Goal: Task Accomplishment & Management: Use online tool/utility

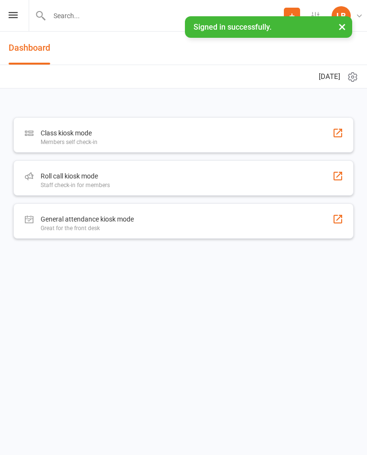
click at [106, 16] on input "text" at bounding box center [165, 15] width 238 height 13
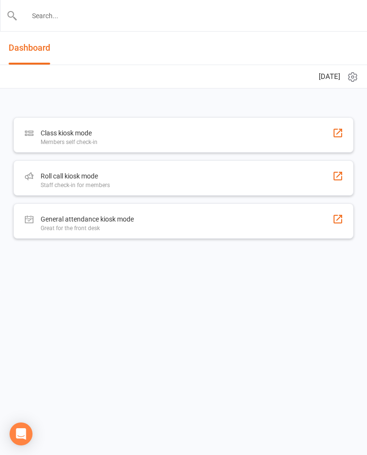
click at [20, 15] on input "text" at bounding box center [184, 15] width 333 height 13
click at [14, 19] on icon at bounding box center [12, 15] width 11 height 11
click at [14, 10] on icon at bounding box center [12, 15] width 11 height 11
click at [4, 18] on div at bounding box center [183, 15] width 367 height 31
click at [161, 89] on div "Class kiosk mode Members self check-in Roll call kiosk mode Staff check-in for …" at bounding box center [183, 182] width 367 height 188
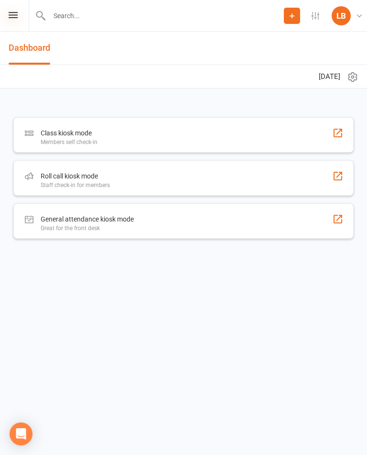
click at [14, 17] on icon at bounding box center [13, 15] width 9 height 6
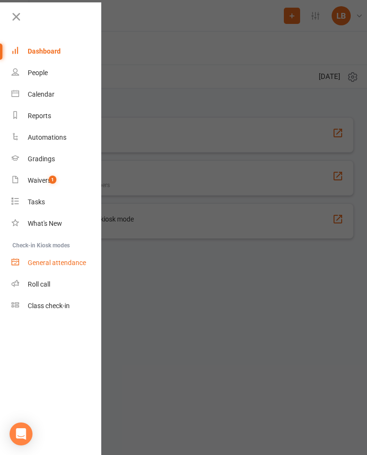
click at [43, 273] on link "General attendance" at bounding box center [56, 263] width 90 height 22
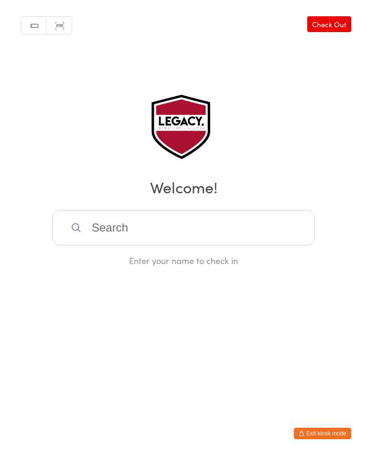
click at [333, 26] on link "Check Out" at bounding box center [329, 24] width 44 height 16
click at [347, 25] on link "Check In" at bounding box center [332, 24] width 38 height 16
click at [333, 435] on button "Exit kiosk mode" at bounding box center [322, 432] width 57 height 11
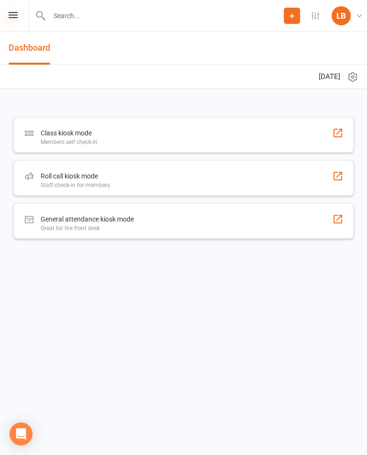
click at [16, 15] on icon at bounding box center [13, 15] width 9 height 6
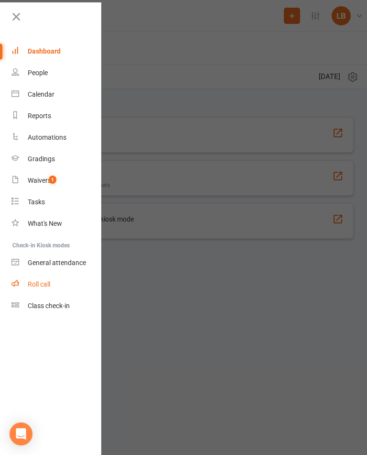
click at [47, 283] on div "Roll call" at bounding box center [39, 284] width 22 height 8
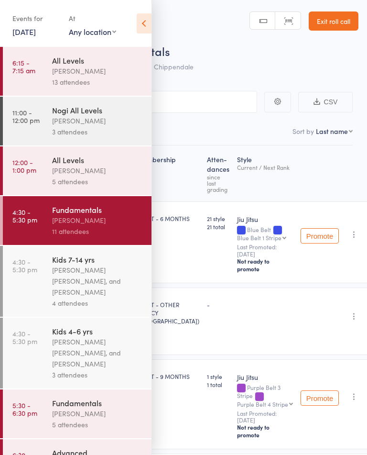
click at [143, 26] on icon at bounding box center [144, 23] width 15 height 20
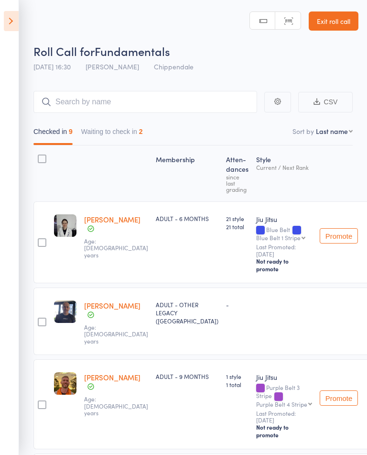
click at [139, 132] on button "Waiting to check in 2" at bounding box center [112, 134] width 62 height 22
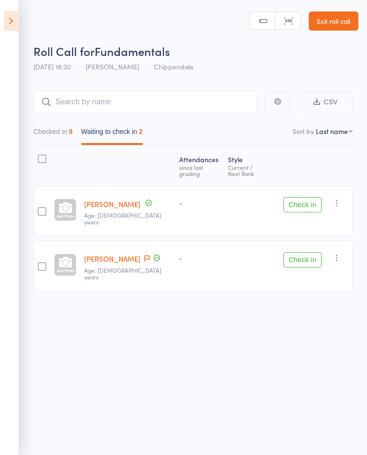
click at [5, 24] on icon at bounding box center [11, 21] width 15 height 20
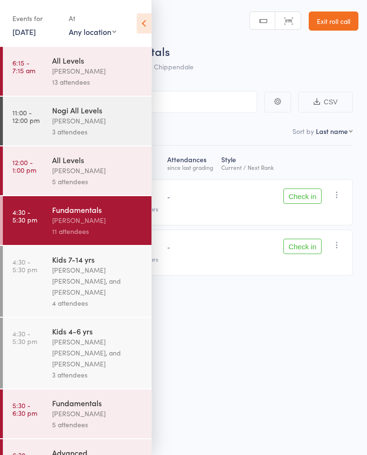
click at [92, 417] on div "[PERSON_NAME]" at bounding box center [97, 413] width 91 height 11
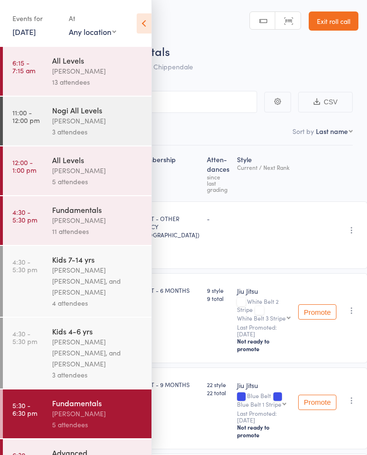
click at [108, 357] on div "[PERSON_NAME] [PERSON_NAME], and [PERSON_NAME]" at bounding box center [97, 352] width 91 height 33
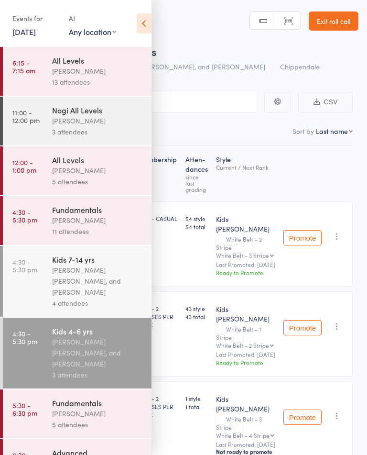
click at [149, 28] on icon at bounding box center [144, 23] width 15 height 20
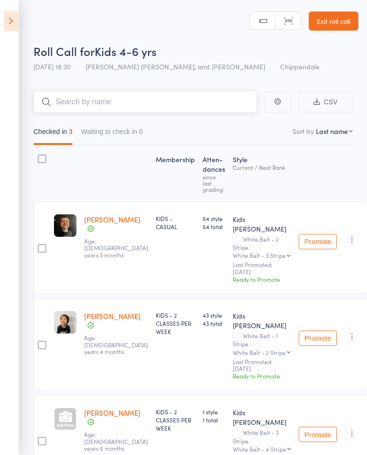
click at [177, 104] on input "search" at bounding box center [145, 102] width 224 height 22
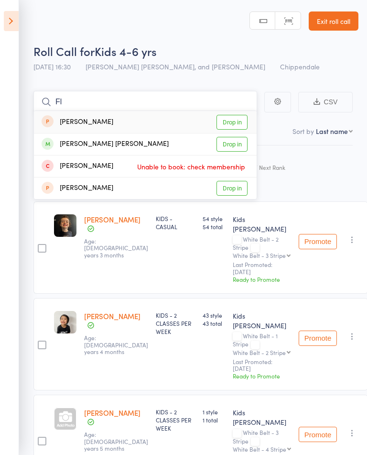
type input "F"
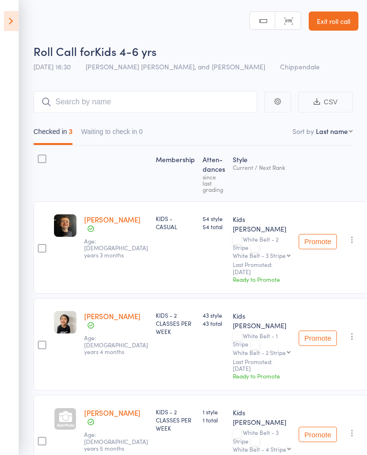
click at [11, 24] on icon at bounding box center [11, 21] width 15 height 20
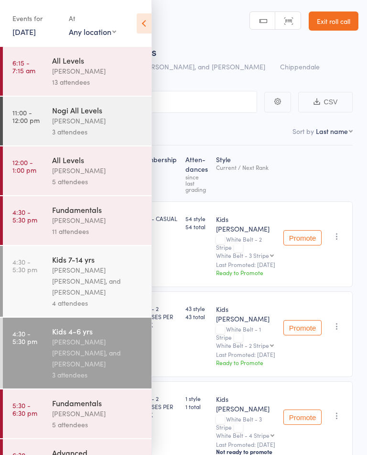
click at [103, 287] on div "Werique Oliveira, Carlos Henrique Santos Pinto, and Peter Yabsley" at bounding box center [97, 280] width 91 height 33
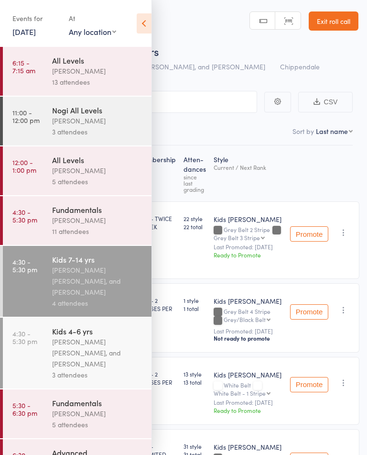
click at [145, 27] on icon at bounding box center [144, 23] width 15 height 20
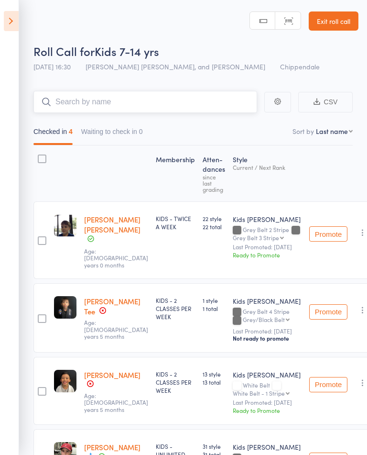
click at [169, 97] on input "search" at bounding box center [145, 102] width 224 height 22
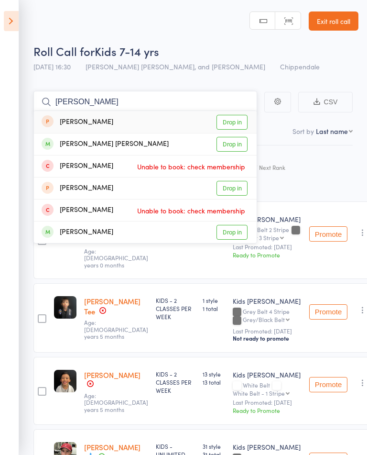
type input "Flynn ra"
click at [233, 122] on link "Drop in" at bounding box center [232, 122] width 31 height 15
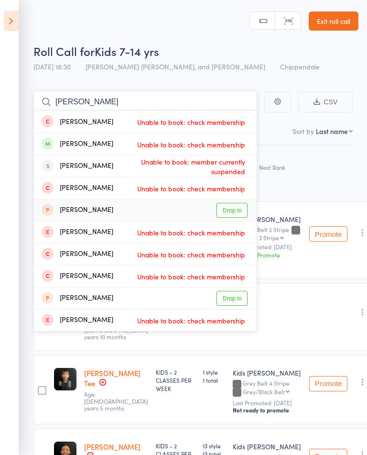
type input "Gabriel"
click at [237, 212] on link "Drop in" at bounding box center [232, 210] width 31 height 15
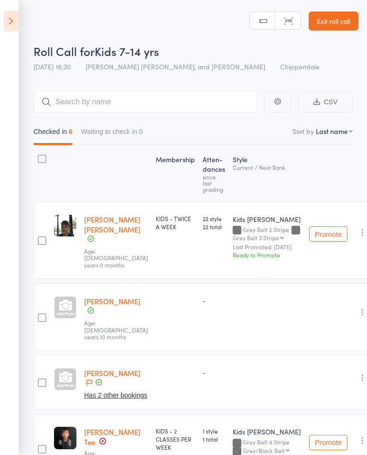
click at [12, 18] on icon at bounding box center [11, 21] width 15 height 20
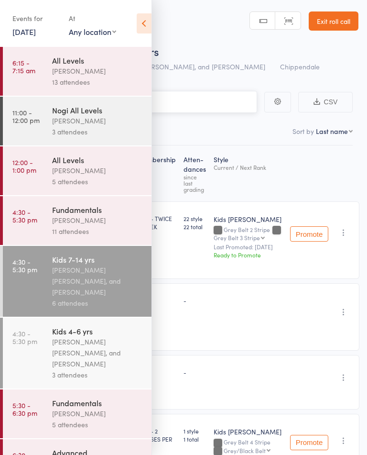
click at [212, 112] on input "search" at bounding box center [135, 102] width 243 height 22
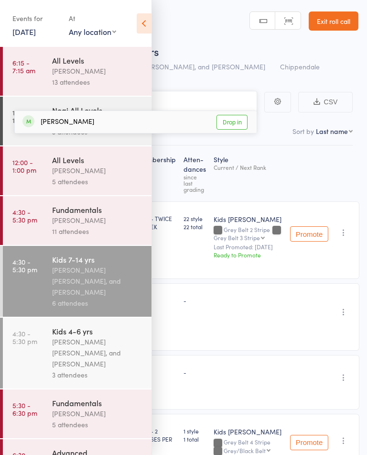
type input "Ihaia"
click at [242, 117] on link "Drop in" at bounding box center [232, 122] width 31 height 15
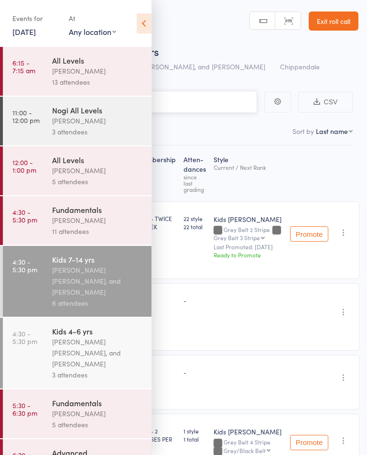
click at [214, 97] on input "search" at bounding box center [135, 102] width 243 height 22
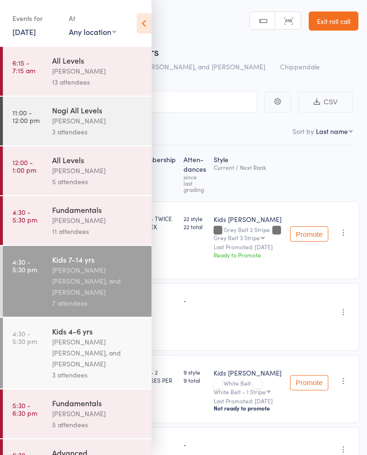
click at [151, 23] on icon at bounding box center [144, 23] width 15 height 20
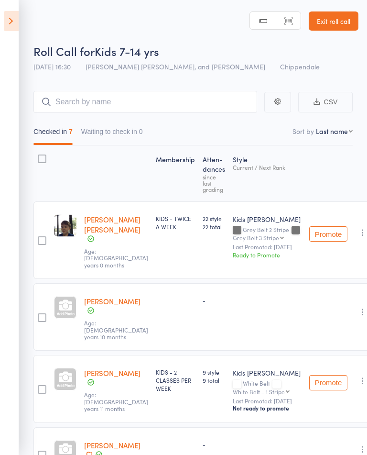
click at [351, 18] on link "Exit roll call" at bounding box center [334, 20] width 50 height 19
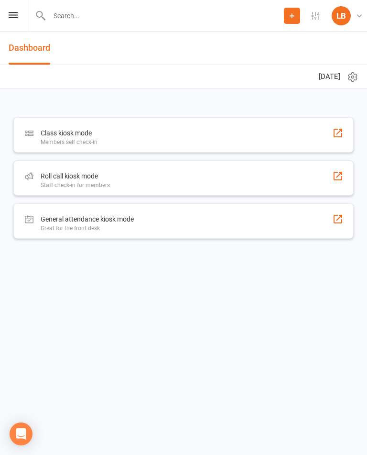
click at [116, 17] on input "text" at bounding box center [165, 15] width 238 height 13
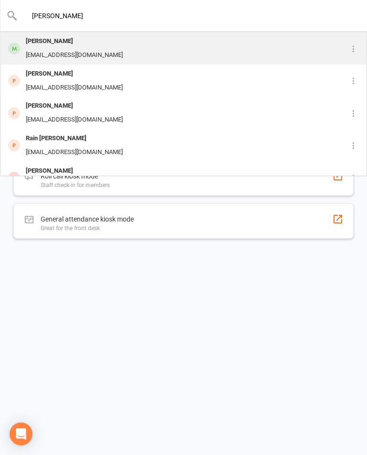
type input "Raisa"
click at [214, 43] on div "Raisa Zekri raisazekri4002@gmail.com" at bounding box center [159, 49] width 317 height 32
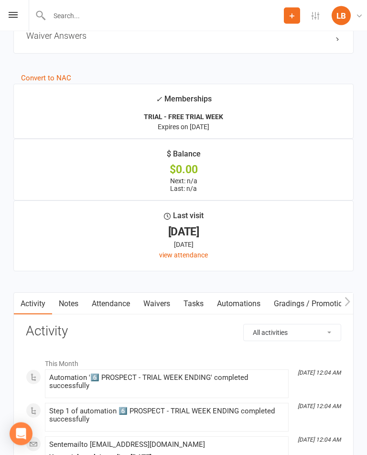
click at [167, 304] on link "Waivers" at bounding box center [157, 304] width 40 height 22
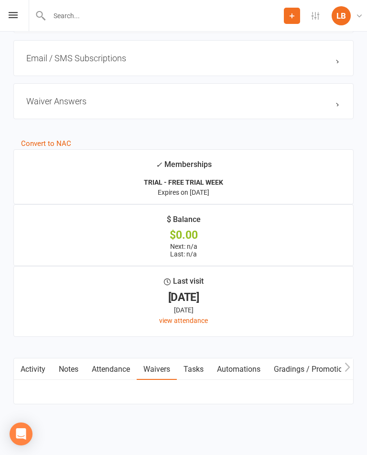
scroll to position [809, 0]
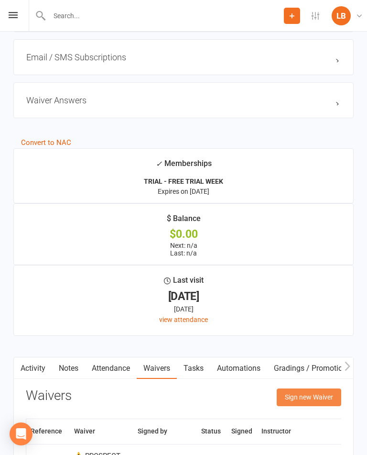
click at [308, 396] on button "Sign new Waiver" at bounding box center [309, 396] width 65 height 17
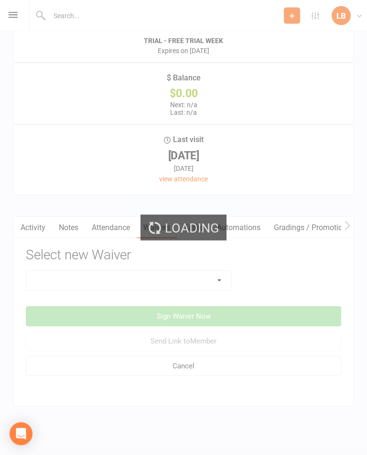
scroll to position [960, 0]
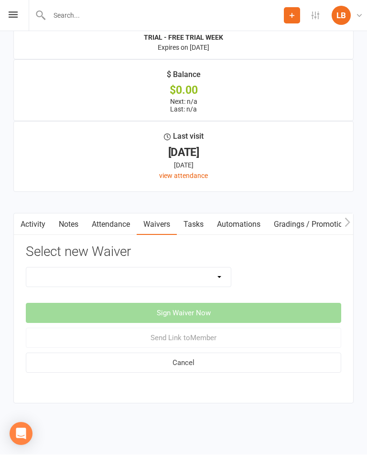
click at [167, 268] on select "❌ CANCELLATION FORM ☑️ EXISTING MEMBER WAIVER 🆓 FREE TRIAL WEEK ✅ MEMBERSHIP SI…" at bounding box center [128, 277] width 205 height 19
select select "10098"
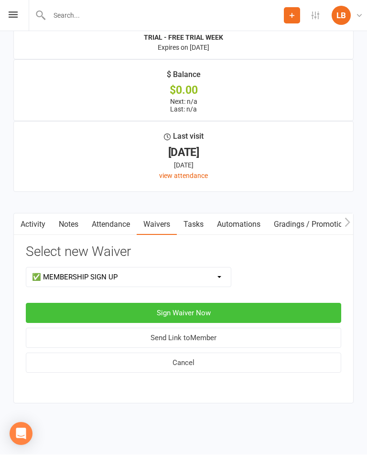
click at [237, 304] on button "Sign Waiver Now" at bounding box center [183, 313] width 315 height 20
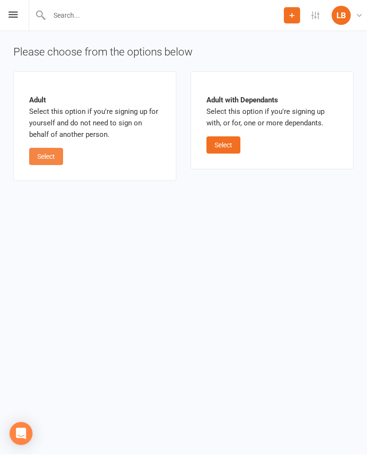
click at [38, 154] on button "Select" at bounding box center [46, 156] width 34 height 17
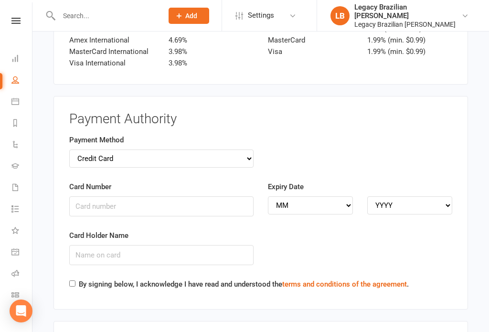
scroll to position [1443, 0]
click at [213, 149] on select "Credit Card Bank Account" at bounding box center [161, 158] width 184 height 18
select select "bank_account"
click at [177, 196] on input "BSB" at bounding box center [161, 206] width 184 height 20
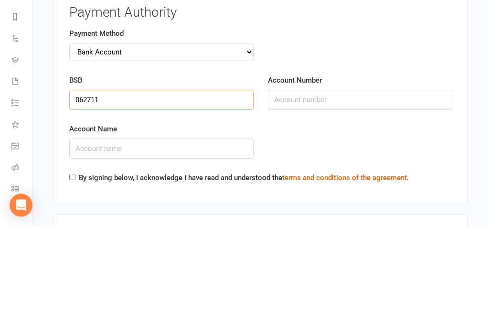
type input "062711"
click at [366, 196] on input "Account Number" at bounding box center [360, 206] width 184 height 20
type input "Q"
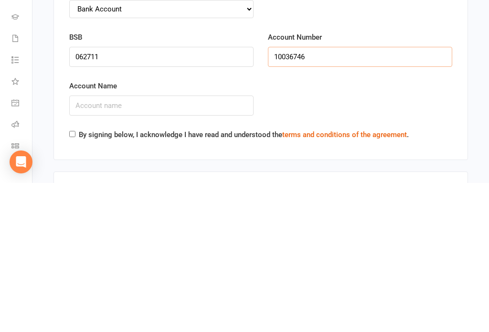
type input "10036746"
click at [200, 245] on input "Account Name" at bounding box center [161, 255] width 184 height 20
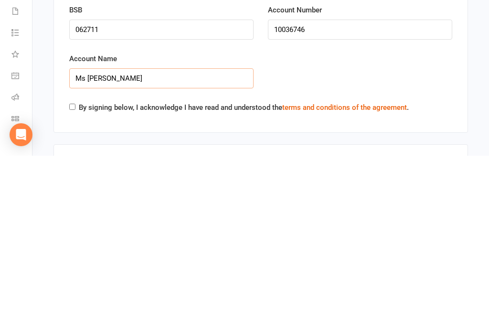
type input "Ms Raisa Zekro"
click at [75, 278] on div "By signing below, I acknowledge I have read and understood the terms and condit…" at bounding box center [239, 285] width 340 height 15
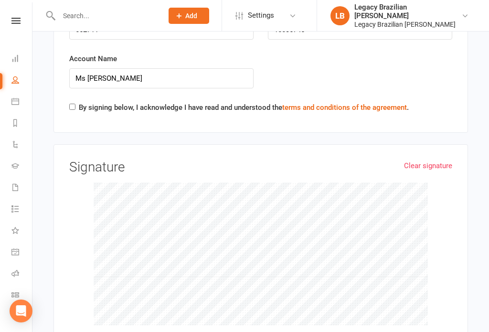
click at [80, 102] on label "By signing below, I acknowledge I have read and understood the terms and condit…" at bounding box center [244, 107] width 330 height 11
click at [76, 104] on input "By signing below, I acknowledge I have read and understood the terms and condit…" at bounding box center [72, 107] width 6 height 6
checkbox input "true"
click at [151, 68] on input "Ms Raisa Zekro" at bounding box center [161, 78] width 184 height 20
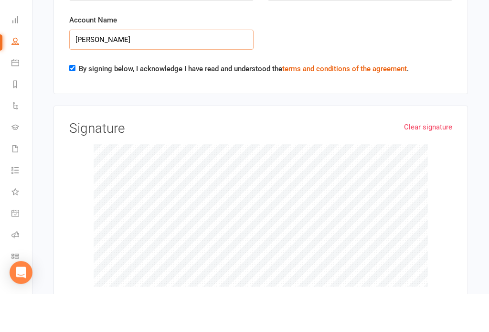
type input "Ms Raisa Zekri"
click at [223, 102] on label "By signing below, I acknowledge I have read and understood the terms and condit…" at bounding box center [244, 107] width 330 height 11
click at [76, 104] on input "By signing below, I acknowledge I have read and understood the terms and condit…" at bounding box center [72, 107] width 6 height 6
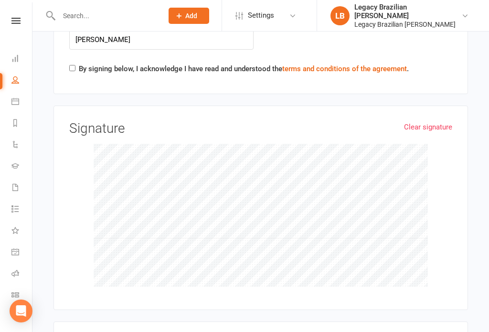
click at [73, 65] on input "By signing below, I acknowledge I have read and understood the terms and condit…" at bounding box center [72, 68] width 6 height 6
checkbox input "true"
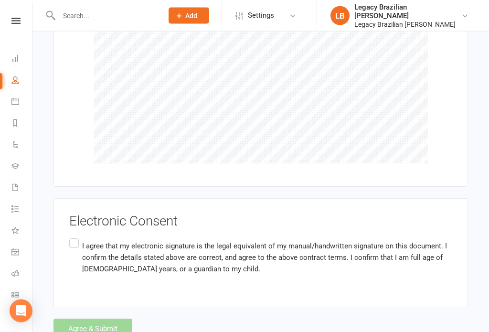
click at [75, 237] on label "I agree that my electronic signature is the legal equivalent of my manual/handw…" at bounding box center [260, 258] width 383 height 42
click at [75, 237] on input "I agree that my electronic signature is the legal equivalent of my manual/handw…" at bounding box center [72, 237] width 6 height 0
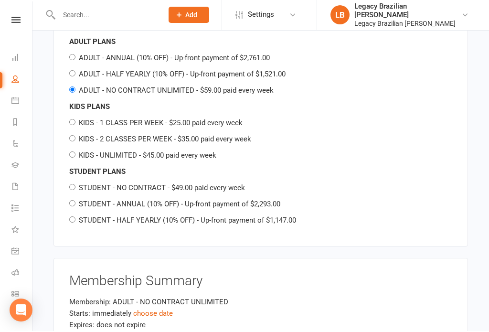
scroll to position [1047, 0]
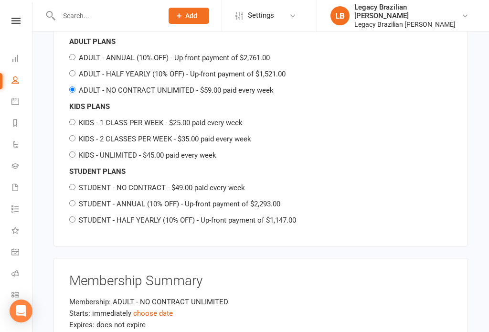
click at [75, 184] on input "STUDENT - NO CONTRACT - $49.00 paid every week" at bounding box center [72, 187] width 6 height 6
radio input "true"
radio input "false"
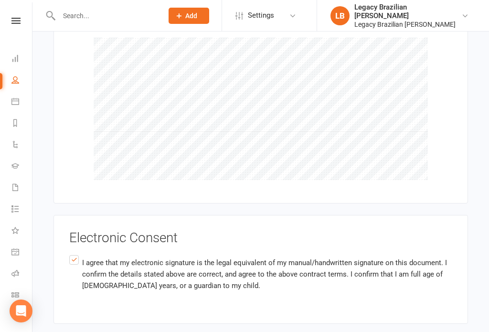
scroll to position [1786, 0]
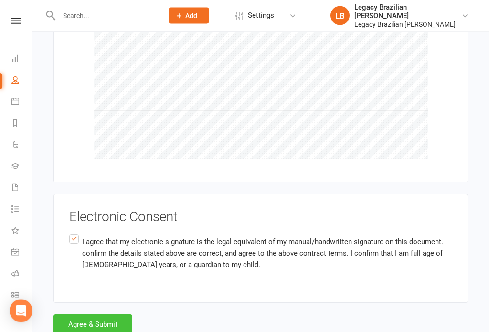
click at [99, 315] on button "Agree & Submit" at bounding box center [93, 325] width 79 height 20
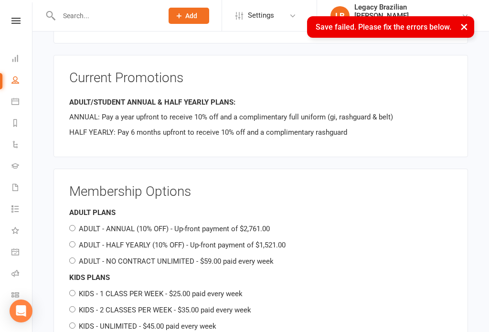
scroll to position [328, 0]
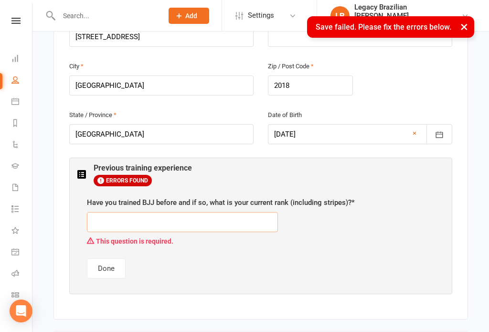
click at [237, 212] on input "text" at bounding box center [182, 222] width 191 height 20
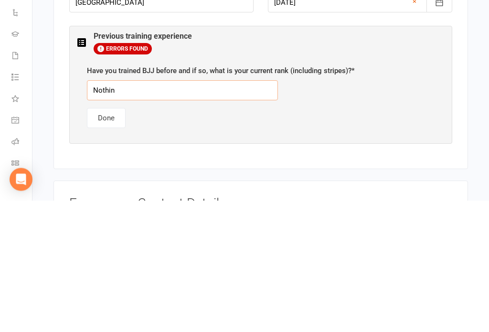
type input "Nothing"
click at [111, 240] on button "Done" at bounding box center [106, 250] width 39 height 20
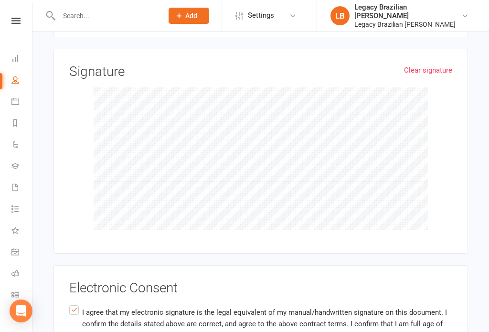
scroll to position [1786, 0]
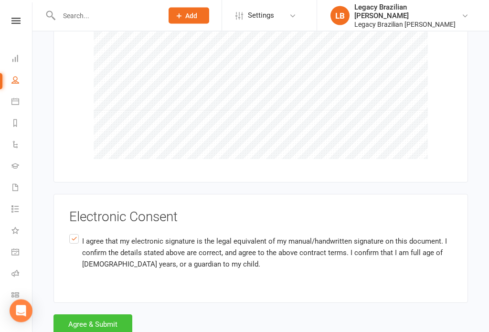
click at [110, 315] on button "Agree & Submit" at bounding box center [93, 325] width 79 height 20
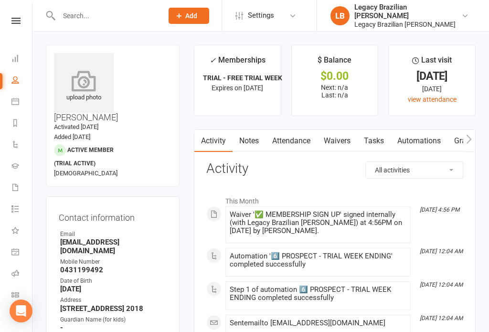
click at [87, 84] on icon at bounding box center [84, 80] width 66 height 21
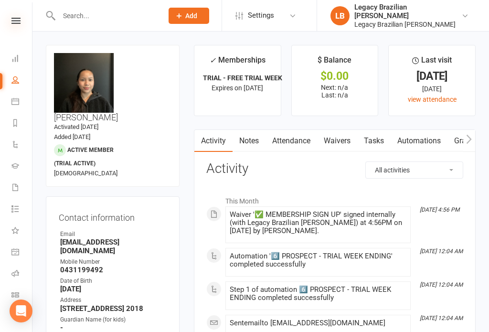
click at [17, 23] on icon at bounding box center [15, 21] width 9 height 6
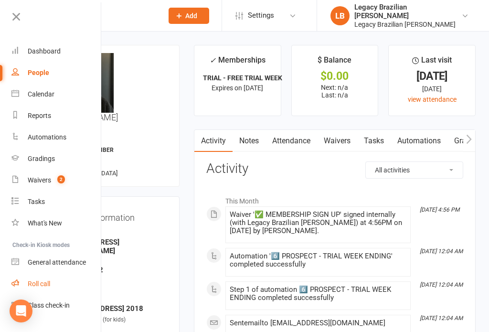
click at [26, 283] on link "Roll call" at bounding box center [56, 284] width 90 height 22
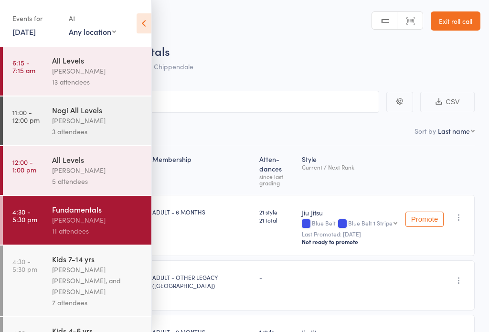
click at [283, 112] on input "search" at bounding box center [196, 102] width 365 height 22
click at [300, 99] on input "search" at bounding box center [196, 102] width 365 height 22
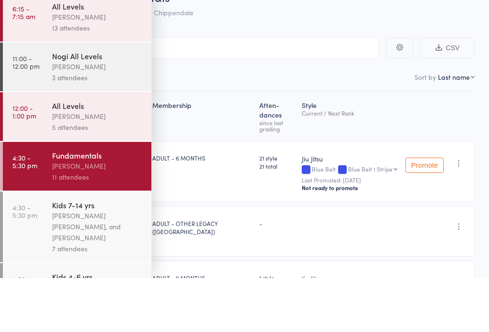
scroll to position [54, 0]
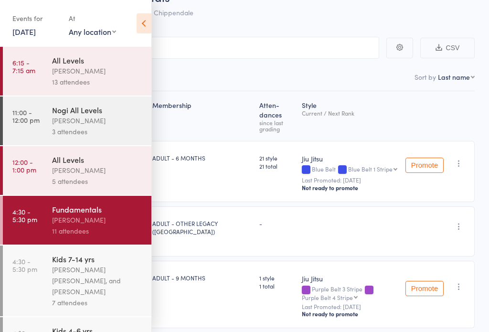
click at [142, 19] on icon at bounding box center [144, 23] width 15 height 20
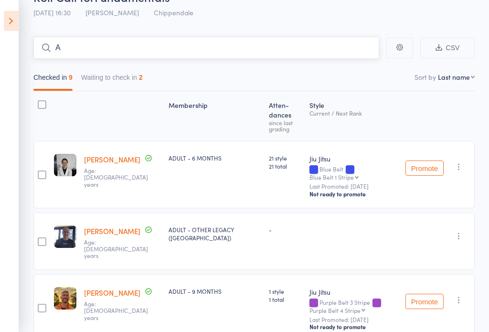
click at [271, 48] on input "A" at bounding box center [206, 48] width 346 height 22
click at [135, 79] on button "Waiting to check in 2" at bounding box center [112, 80] width 62 height 22
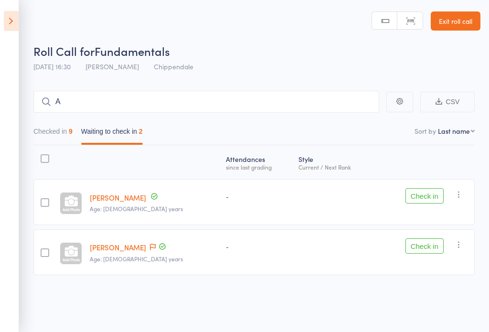
scroll to position [7, 0]
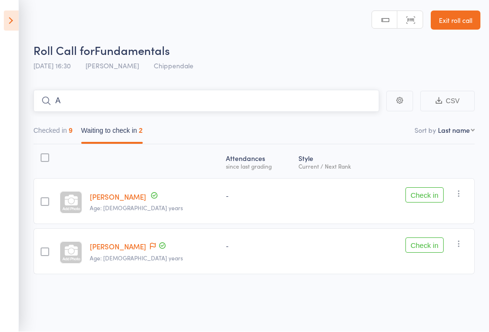
click at [68, 129] on button "Checked in 9" at bounding box center [52, 133] width 39 height 22
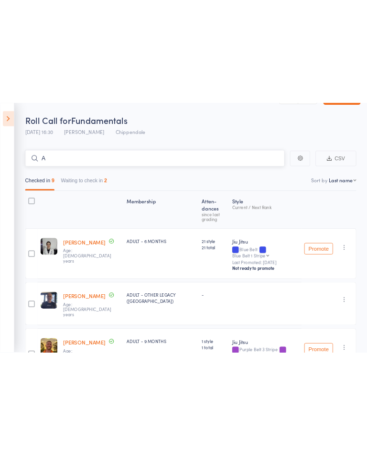
scroll to position [0, 0]
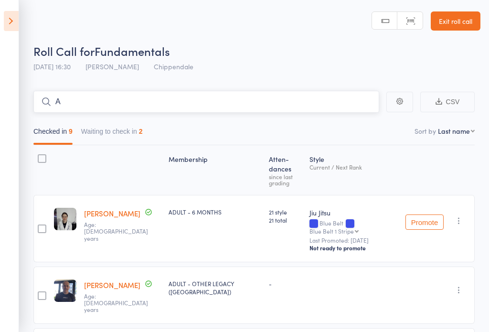
click at [233, 106] on input "A" at bounding box center [206, 102] width 346 height 22
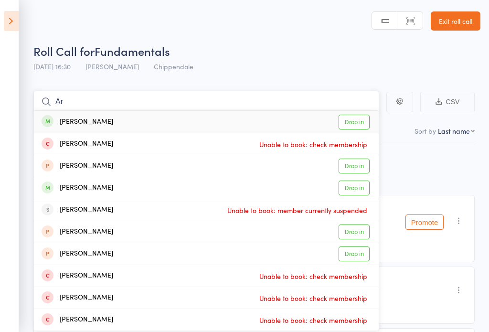
type input "A"
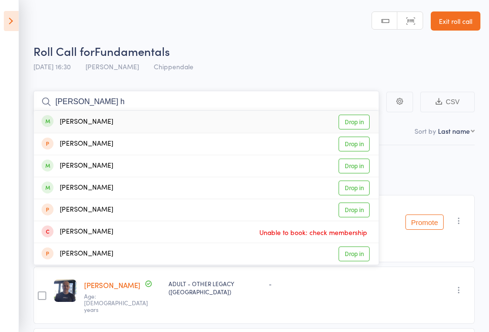
type input "Reagan h"
click at [357, 115] on link "Drop in" at bounding box center [354, 122] width 31 height 15
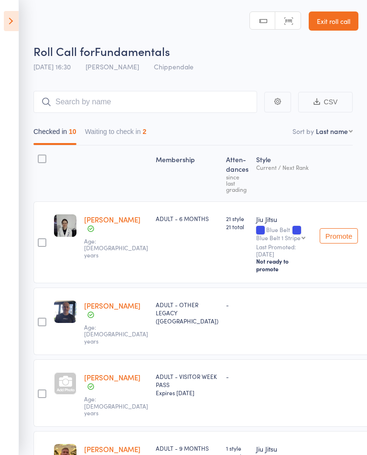
click at [321, 15] on link "Exit roll call" at bounding box center [334, 20] width 50 height 19
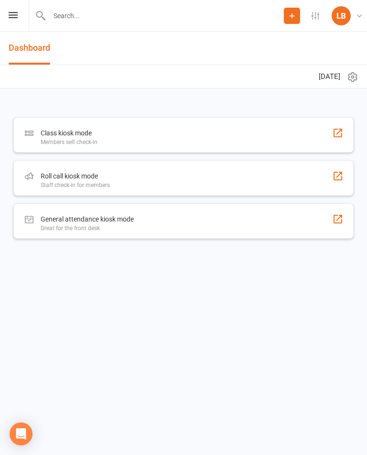
click at [97, 11] on input "text" at bounding box center [165, 15] width 238 height 13
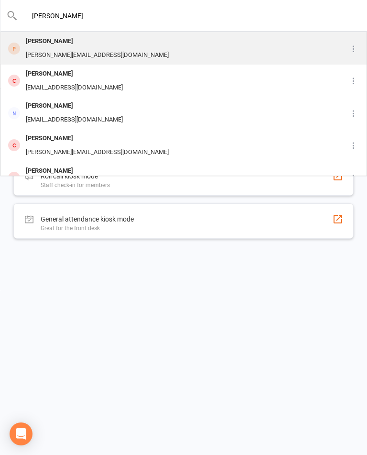
type input "[PERSON_NAME]"
click at [132, 40] on div "[PERSON_NAME] [PERSON_NAME][EMAIL_ADDRESS][DOMAIN_NAME]" at bounding box center [165, 49] width 329 height 32
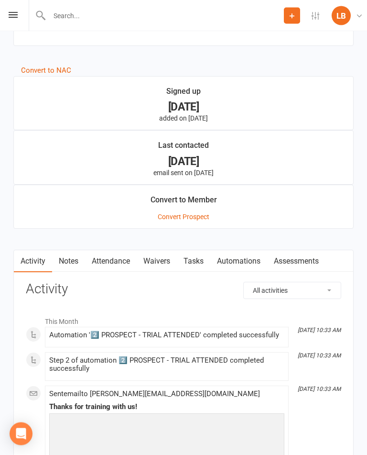
click at [142, 266] on link "Waivers" at bounding box center [157, 261] width 40 height 22
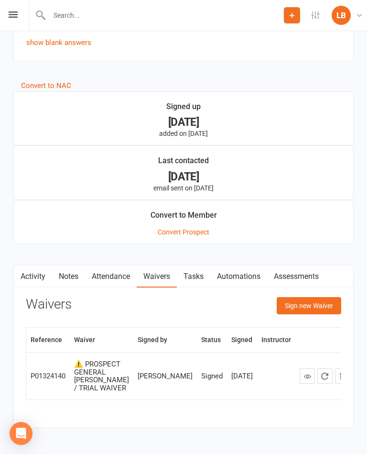
scroll to position [664, 0]
click at [323, 306] on button "Sign new Waiver" at bounding box center [309, 305] width 65 height 17
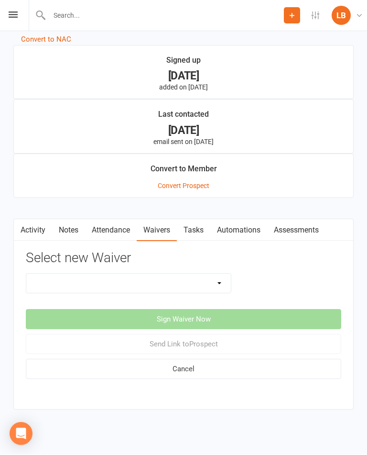
scroll to position [722, 0]
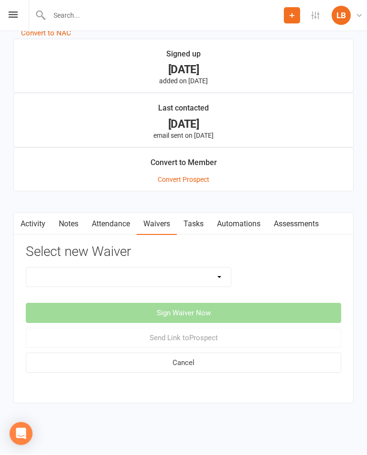
click at [217, 270] on select "❌ CANCELLATION FORM ☑️ EXISTING MEMBER WAIVER 🆓 FREE TRIAL WEEK ✅ MEMBERSHIP SI…" at bounding box center [128, 277] width 205 height 19
select select "10272"
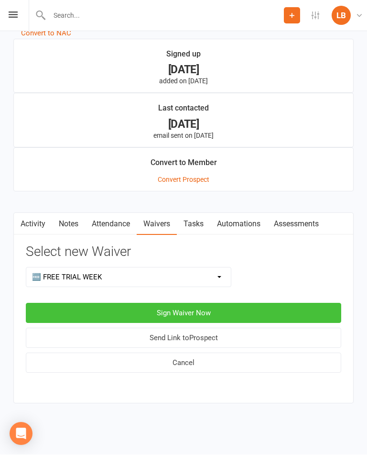
click at [247, 303] on button "Sign Waiver Now" at bounding box center [183, 313] width 315 height 20
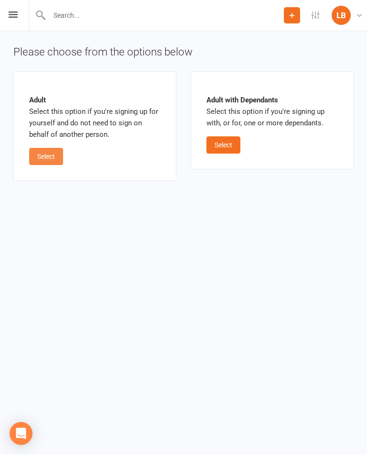
click at [44, 152] on button "Select" at bounding box center [46, 156] width 34 height 17
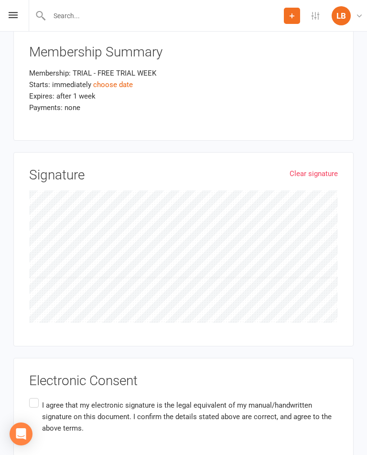
scroll to position [919, 0]
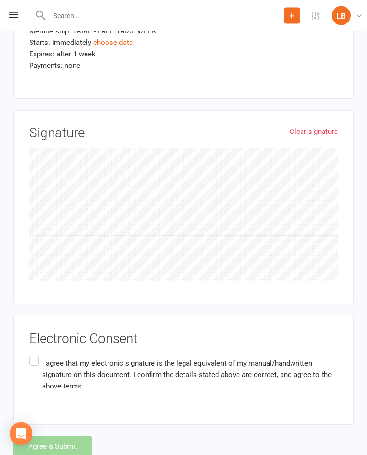
click at [36, 354] on label "I agree that my electronic signature is the legal equivalent of my manual/handw…" at bounding box center [183, 375] width 309 height 42
click at [35, 354] on input "I agree that my electronic signature is the legal equivalent of my manual/handw…" at bounding box center [32, 354] width 6 height 0
click at [71, 436] on button "Agree & Submit" at bounding box center [52, 446] width 79 height 20
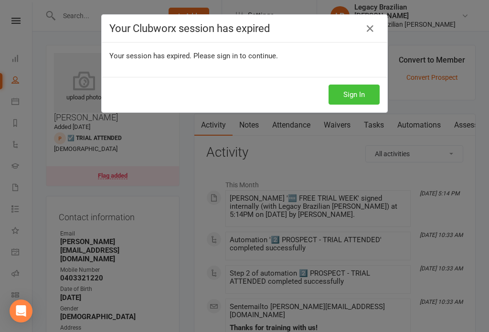
click at [367, 91] on button "Sign In" at bounding box center [354, 95] width 51 height 20
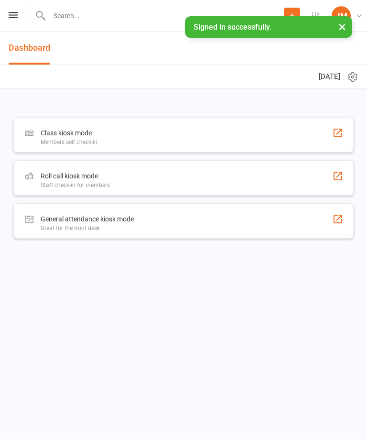
click at [131, 21] on input "text" at bounding box center [165, 15] width 238 height 13
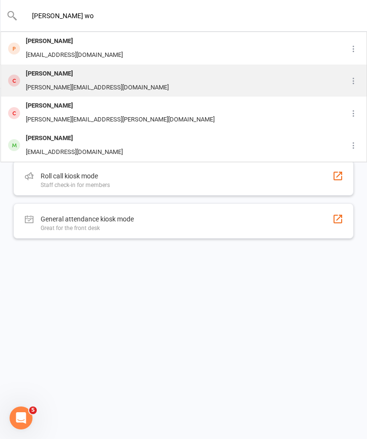
type input "[PERSON_NAME] wo"
click at [108, 78] on div "[PERSON_NAME] Wolfinger [EMAIL_ADDRESS][DOMAIN_NAME]" at bounding box center [169, 81] width 336 height 32
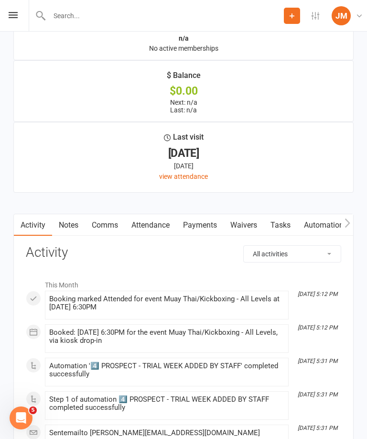
scroll to position [1004, 0]
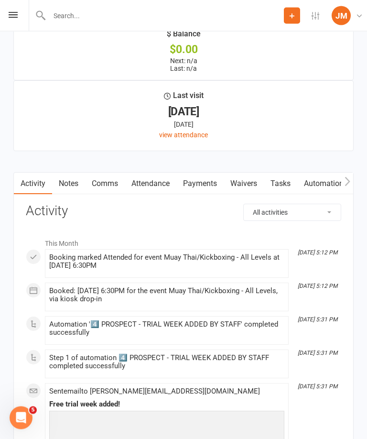
click at [244, 195] on link "Waivers" at bounding box center [244, 184] width 40 height 22
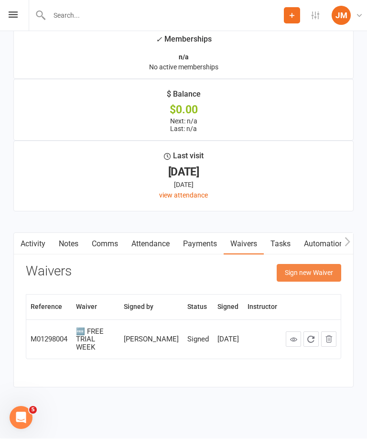
click at [318, 274] on button "Sign new Waiver" at bounding box center [309, 272] width 65 height 17
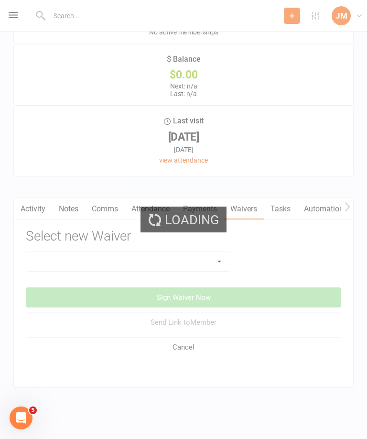
scroll to position [990, 0]
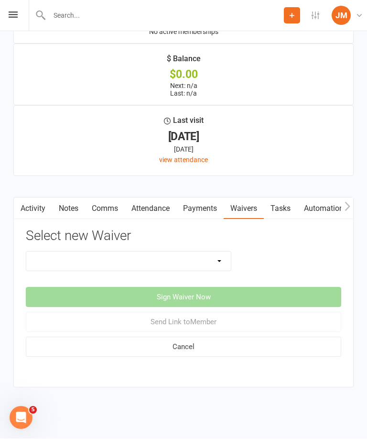
click at [197, 255] on select "💲 ADD PAYMENT METHOD FOR CASUALS ❌ CANCELLATION FORM ☑️ EXISTING MEMBER WAIVER …" at bounding box center [128, 261] width 205 height 19
select select "13779"
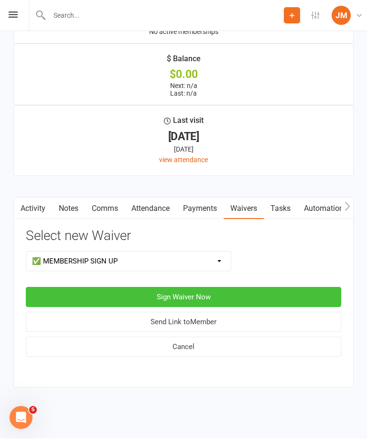
click at [239, 287] on button "Sign Waiver Now" at bounding box center [183, 297] width 315 height 20
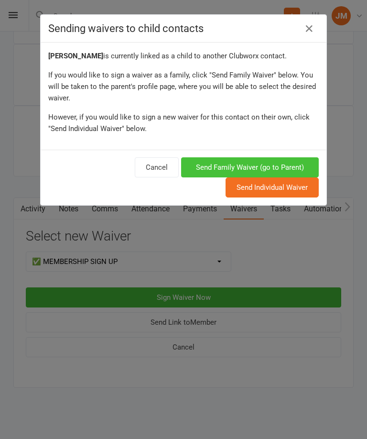
click at [293, 163] on button "Send Family Waiver (go to Parent)" at bounding box center [250, 167] width 138 height 20
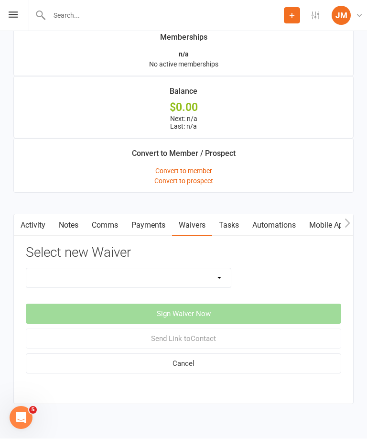
scroll to position [774, 0]
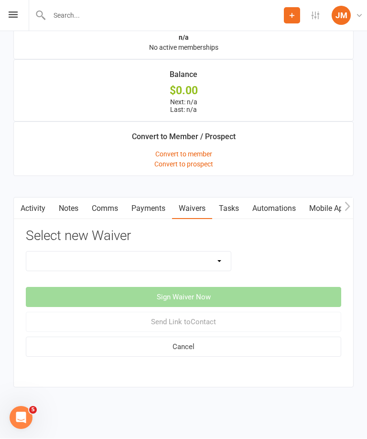
click at [210, 256] on select "💲 ADD PAYMENT METHOD FOR CASUALS ❌ CANCELLATION FORM ☑️ EXISTING MEMBER WAIVER …" at bounding box center [128, 261] width 205 height 19
select select "13779"
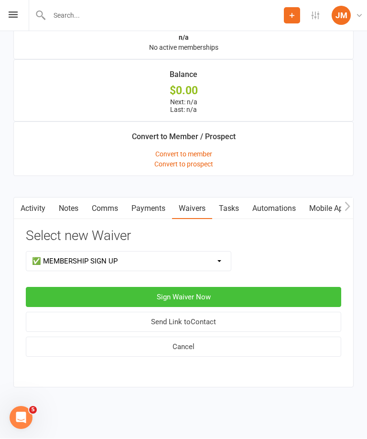
click at [240, 289] on button "Sign Waiver Now" at bounding box center [183, 297] width 315 height 20
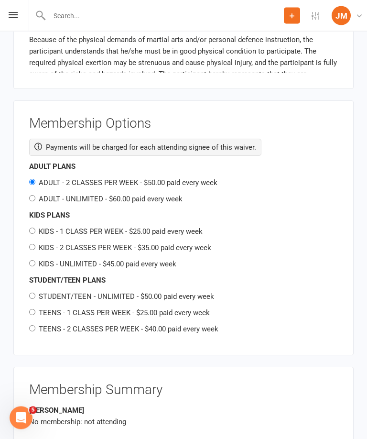
scroll to position [1479, 0]
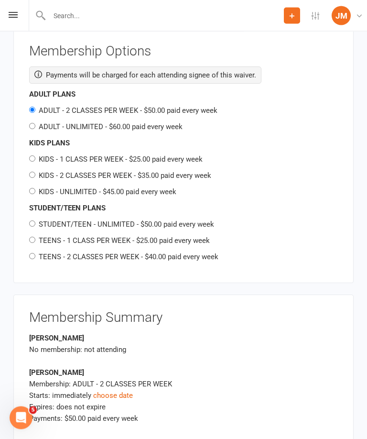
click at [34, 221] on input "STUDENT/TEEN - UNLIMITED - $50.00 paid every week" at bounding box center [32, 224] width 6 height 6
radio input "true"
radio input "false"
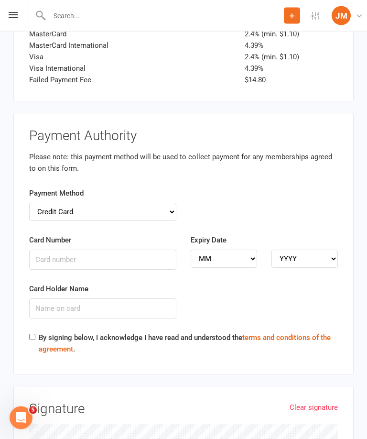
scroll to position [1976, 0]
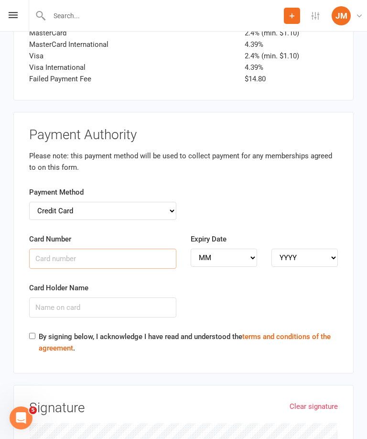
click at [109, 249] on input "Card Number" at bounding box center [102, 259] width 147 height 20
type input "5217293019362325"
click at [243, 249] on select "MM 01 02 03 04 05 06 07 08 09 10 11 12" at bounding box center [224, 258] width 66 height 18
select select "06"
click at [304, 249] on select "YYYY 2025 2026 2027 2028 2029 2030 2031 2032 2033 2034" at bounding box center [304, 258] width 66 height 18
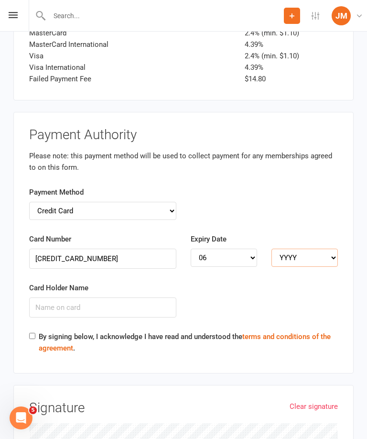
select select "2028"
click at [130, 297] on input "Card Holder Name" at bounding box center [102, 307] width 147 height 20
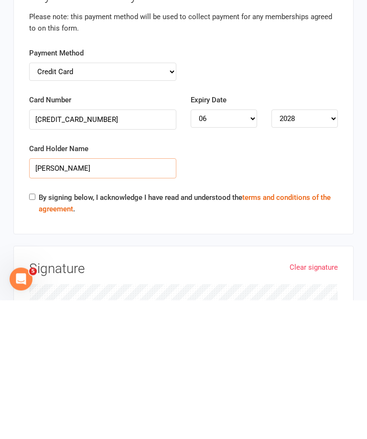
type input "David Wolfinger"
click at [35, 333] on input "By signing below, I acknowledge I have read and understood the terms and condit…" at bounding box center [32, 336] width 6 height 6
checkbox input "true"
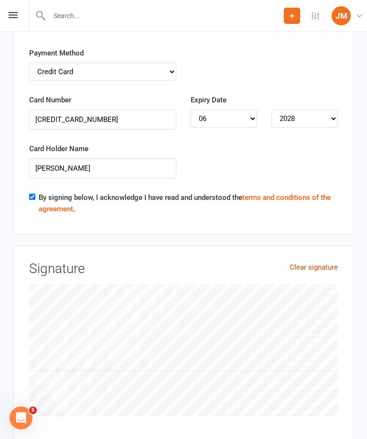
click at [314, 261] on link "Clear signature" at bounding box center [314, 266] width 48 height 11
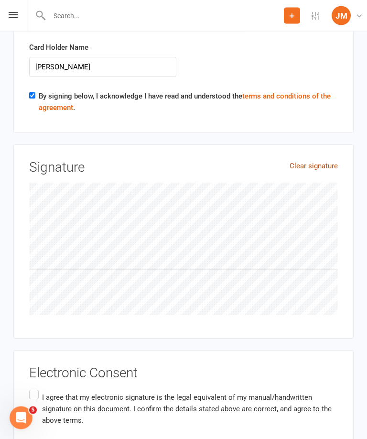
scroll to position [2235, 0]
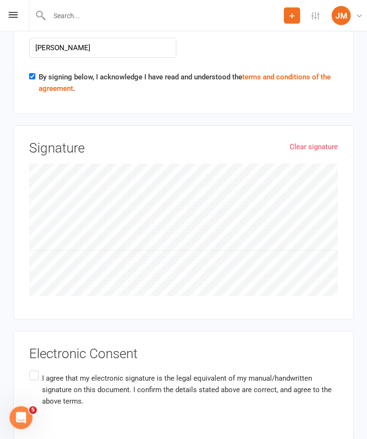
click at [31, 369] on label "I agree that my electronic signature is the legal equivalent of my manual/handw…" at bounding box center [183, 390] width 309 height 42
click at [31, 369] on input "I agree that my electronic signature is the legal equivalent of my manual/handw…" at bounding box center [32, 369] width 6 height 0
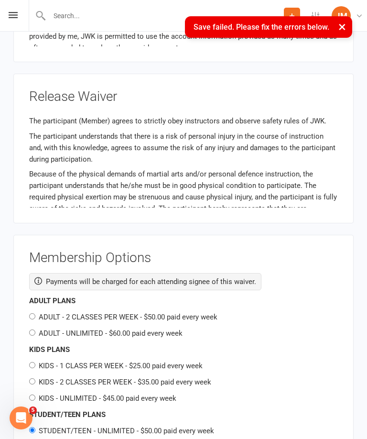
scroll to position [255, 0]
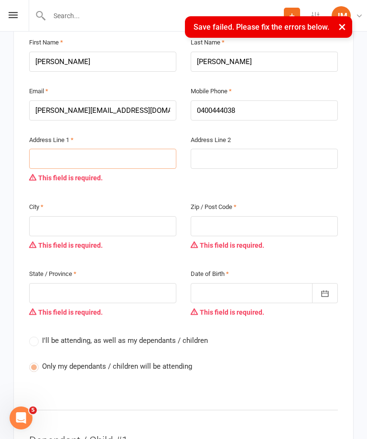
click at [137, 149] on input "text" at bounding box center [102, 159] width 147 height 20
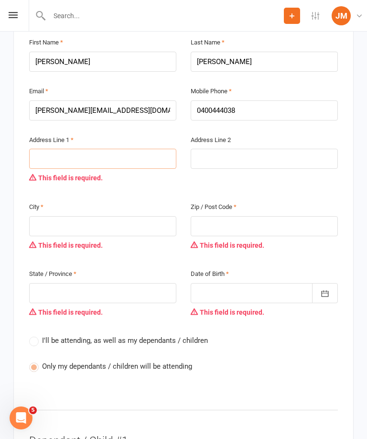
type input "3"
type input "32"
type input "32 D"
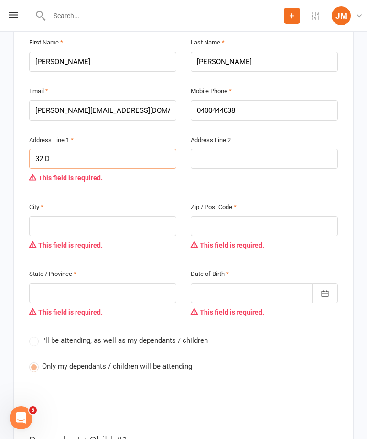
type input "32 D"
type input "32 Di"
type input "32 Dic"
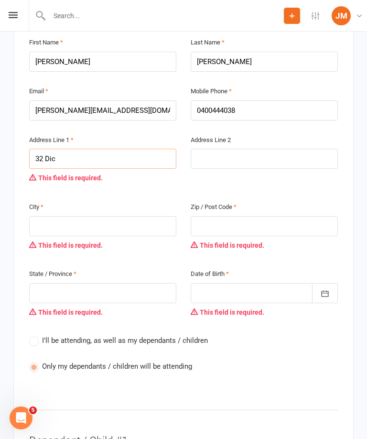
type input "32 Dick"
type input "32 Dick S"
type input "32 Dick St"
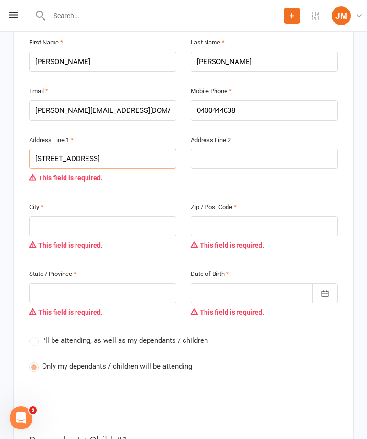
type input "32 Dick St"
type input "32 Dick Str"
type input "32 Dick Stre"
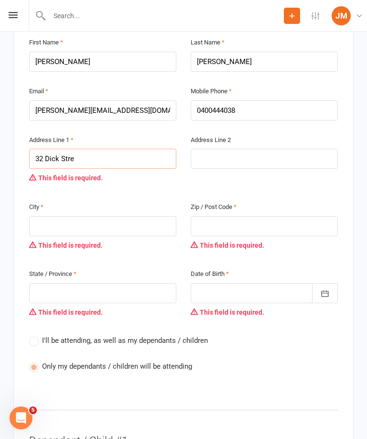
type input "32 Dick Stree"
type input "32 Dick Street"
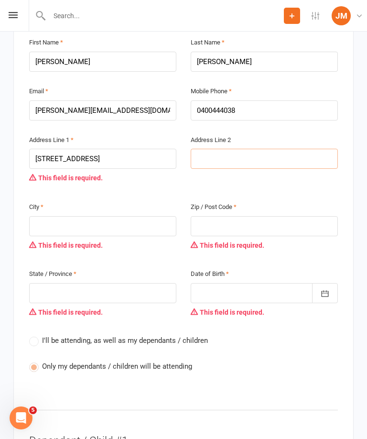
click at [274, 149] on input "text" at bounding box center [264, 159] width 147 height 20
click at [125, 216] on input "text" at bounding box center [102, 226] width 147 height 20
type input "S"
type input "Sy"
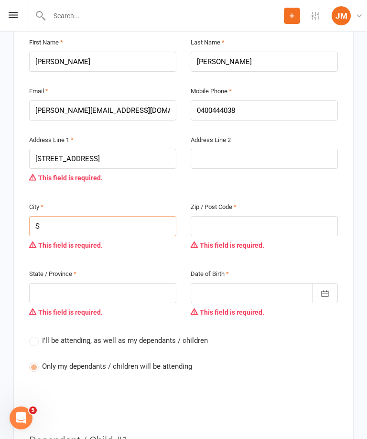
type input "Sy"
type input "Syd"
type input "Sydn"
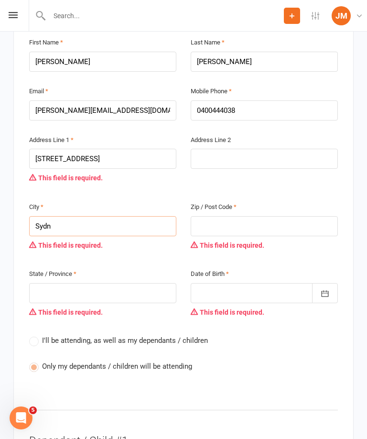
type input "Sydne"
type input "Sydney"
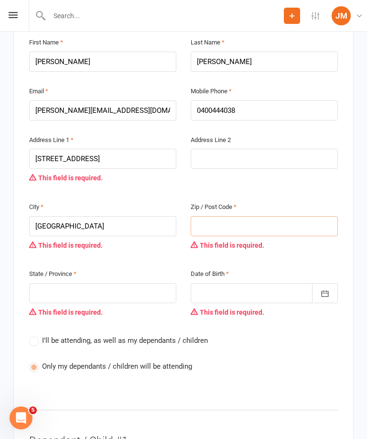
click at [293, 216] on input "text" at bounding box center [264, 226] width 147 height 20
type input "2"
type input "20"
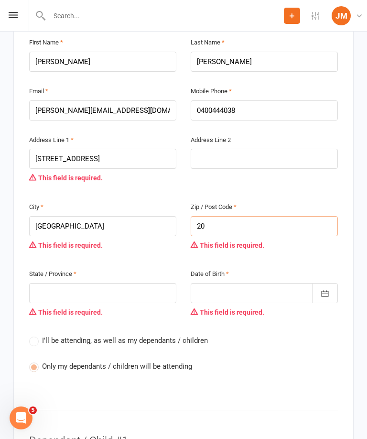
type input "20."
type input "20.8"
type input "20."
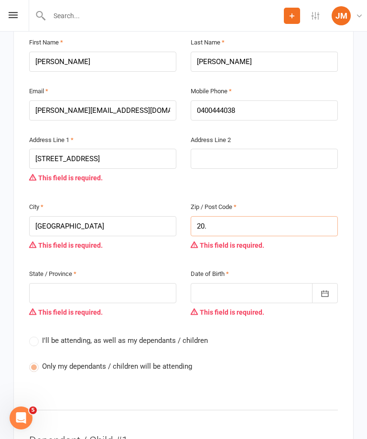
type input "20."
type input "20"
type input "200"
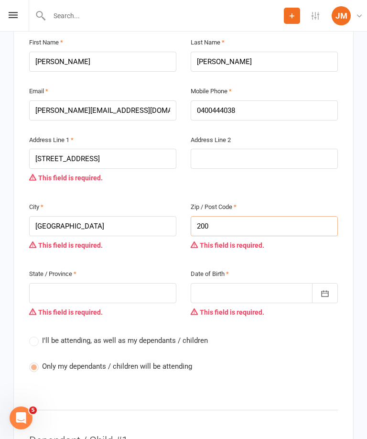
type input "2008"
click at [101, 303] on div "This field is required." at bounding box center [102, 312] width 147 height 18
click at [150, 283] on input "text" at bounding box center [102, 293] width 147 height 20
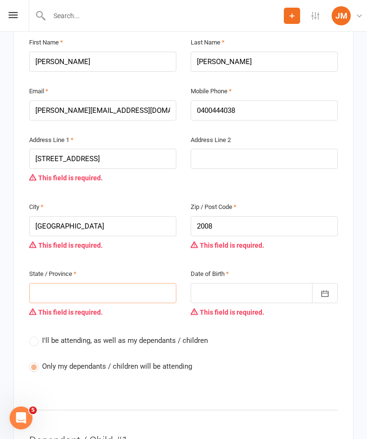
type input "N"
type input "NS"
type input "NSW"
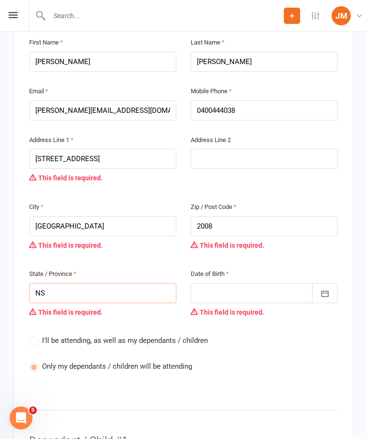
type input "NSW"
click at [277, 283] on div at bounding box center [264, 293] width 147 height 20
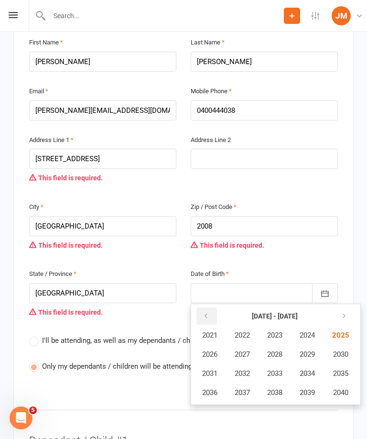
click at [211, 307] on button "button" at bounding box center [206, 315] width 21 height 17
click at [206, 312] on icon "button" at bounding box center [206, 316] width 7 height 8
click at [210, 307] on button "button" at bounding box center [206, 315] width 21 height 17
click at [350, 307] on button "button" at bounding box center [343, 315] width 21 height 17
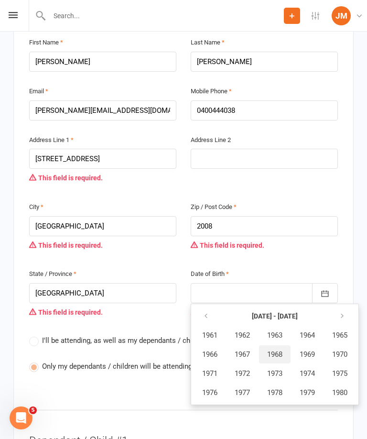
click at [282, 350] on span "1968" at bounding box center [274, 354] width 15 height 9
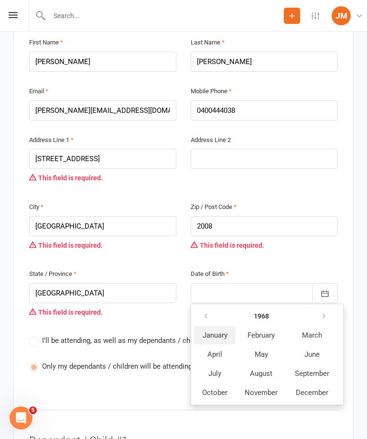
click at [220, 326] on button "January" at bounding box center [215, 335] width 42 height 18
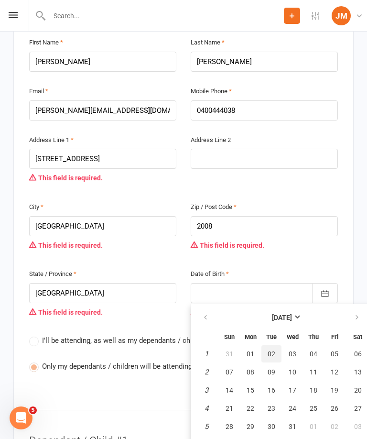
click at [276, 345] on button "02" at bounding box center [271, 353] width 20 height 17
type input "02 Jan 1968"
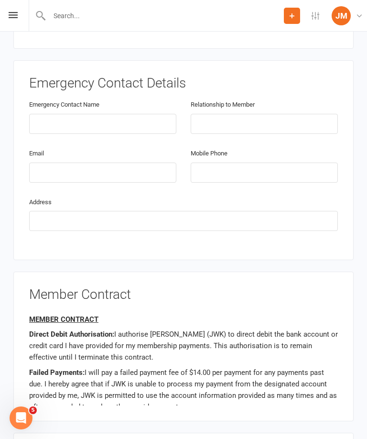
scroll to position [968, 0]
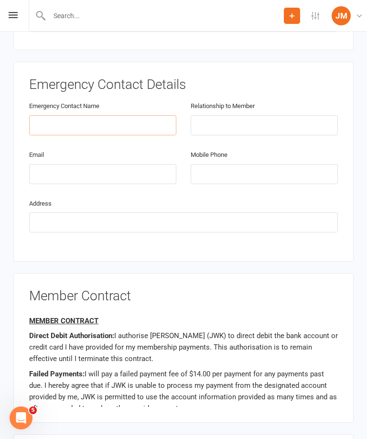
click at [142, 115] on input "text" at bounding box center [102, 125] width 147 height 20
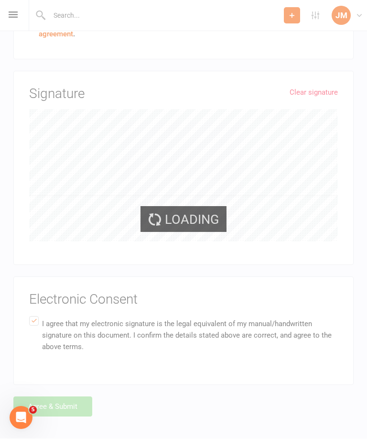
scroll to position [2235, 0]
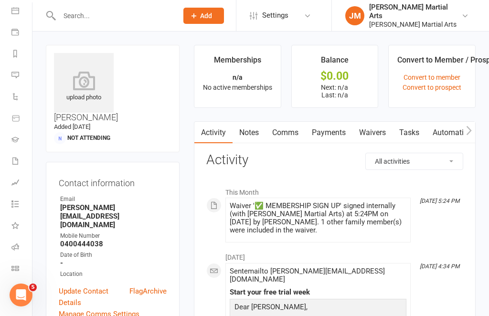
scroll to position [91, 0]
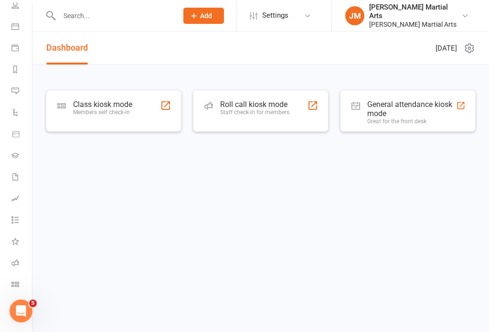
scroll to position [75, 0]
click at [19, 262] on icon at bounding box center [15, 263] width 8 height 8
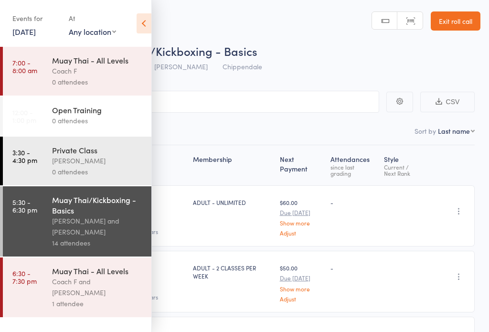
click at [465, 26] on link "Exit roll call" at bounding box center [456, 20] width 50 height 19
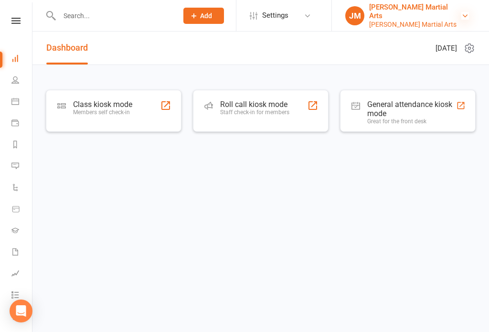
click at [463, 18] on icon at bounding box center [466, 16] width 8 height 8
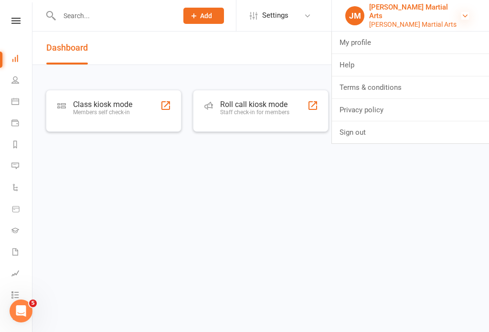
click at [469, 13] on icon at bounding box center [466, 16] width 8 height 8
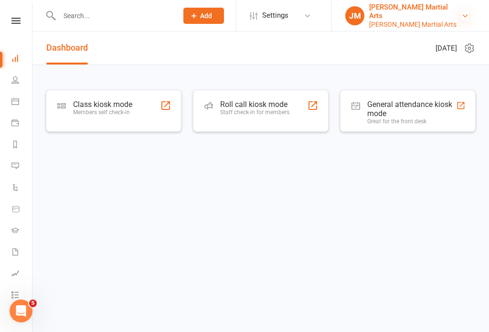
click at [468, 15] on icon at bounding box center [466, 16] width 8 height 8
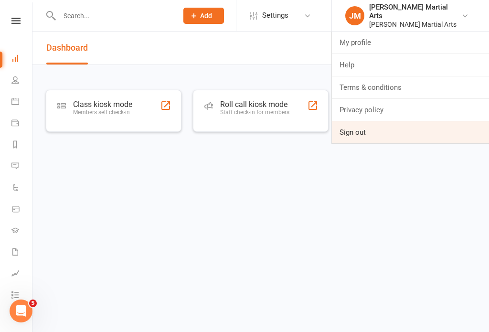
click at [380, 141] on link "Sign out" at bounding box center [410, 132] width 157 height 22
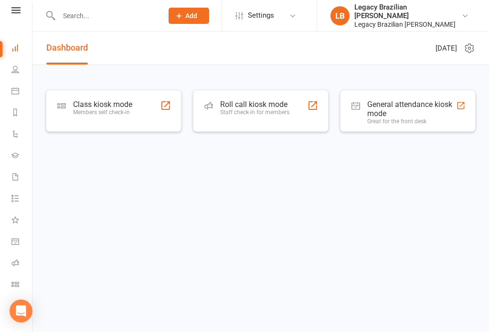
scroll to position [11, 0]
click at [19, 262] on icon at bounding box center [15, 263] width 8 height 8
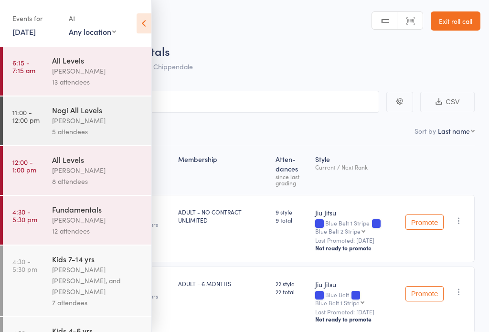
click at [150, 26] on icon at bounding box center [144, 23] width 15 height 20
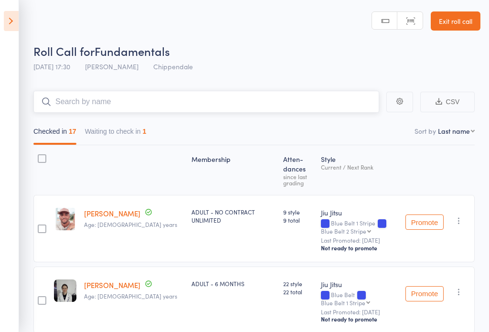
click at [219, 108] on input "search" at bounding box center [206, 102] width 346 height 22
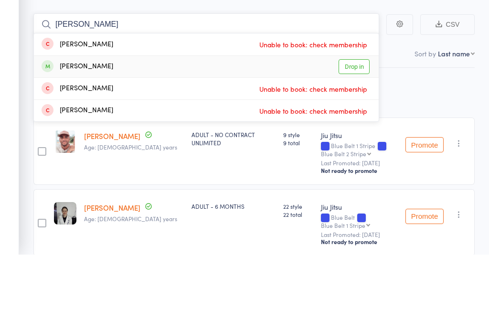
type input "[PERSON_NAME]"
click at [358, 137] on link "Drop in" at bounding box center [354, 144] width 31 height 15
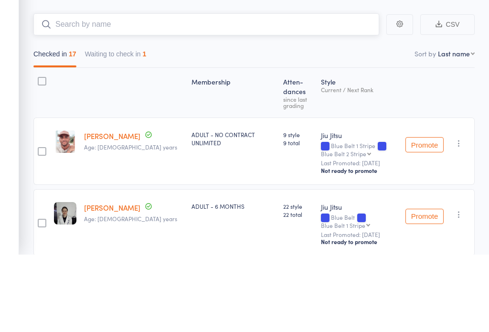
click at [323, 91] on input "search" at bounding box center [206, 102] width 346 height 22
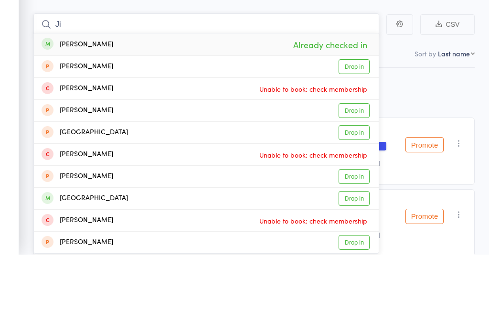
type input "J"
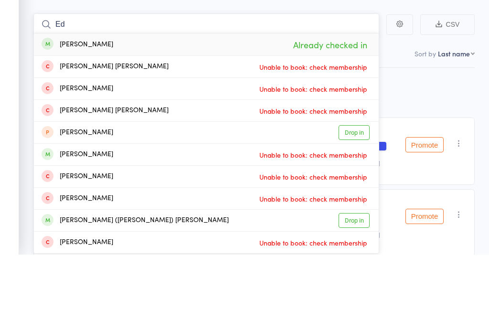
type input "E"
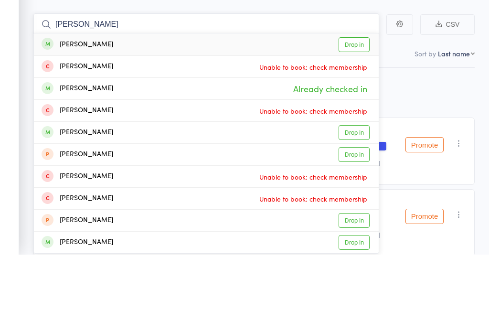
type input "[PERSON_NAME]"
click at [358, 115] on link "Drop in" at bounding box center [354, 122] width 31 height 15
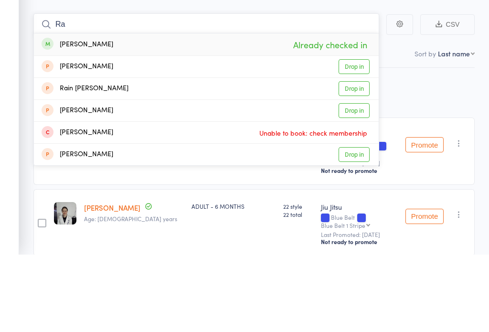
type input "R"
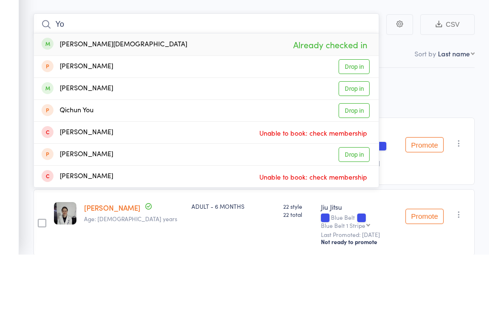
type input "Y"
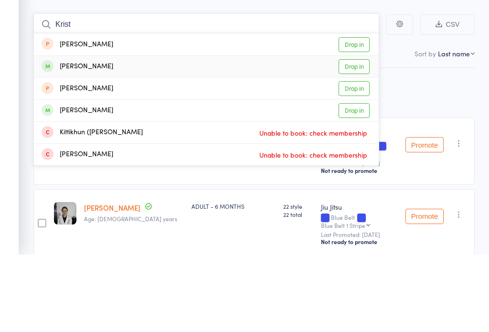
type input "Krist"
click at [354, 137] on link "Drop in" at bounding box center [354, 144] width 31 height 15
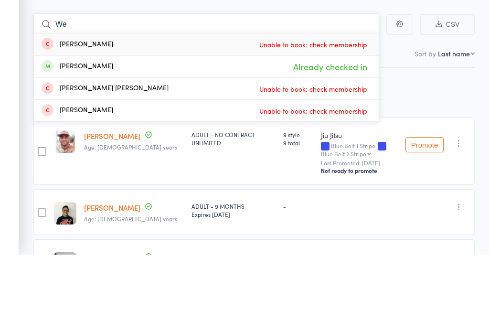
type input "W"
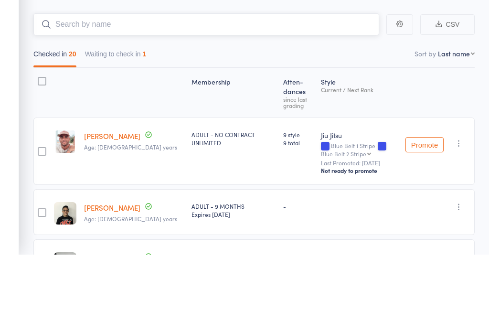
click at [113, 123] on button "Waiting to check in 1" at bounding box center [116, 134] width 62 height 22
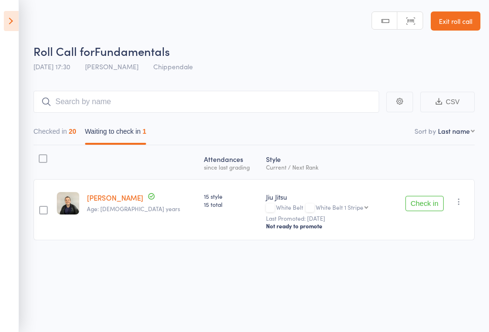
scroll to position [7, 0]
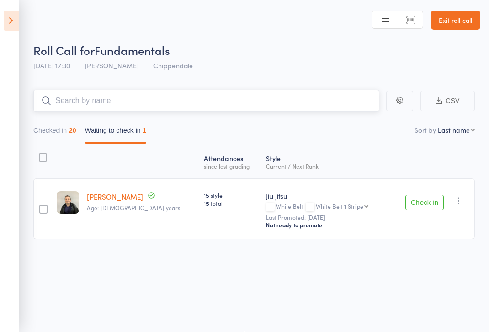
click at [300, 98] on input "search" at bounding box center [206, 101] width 346 height 22
click at [64, 114] on div "Checked in 20 Waiting to check in 1" at bounding box center [254, 128] width 442 height 33
click at [69, 129] on button "Checked in 20" at bounding box center [54, 133] width 43 height 22
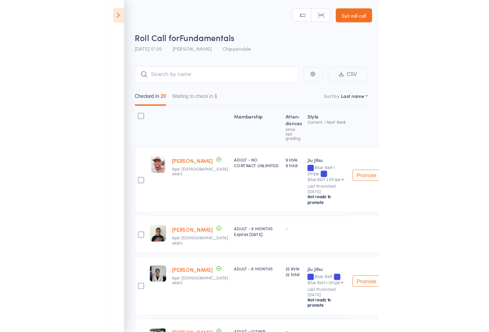
scroll to position [7, 0]
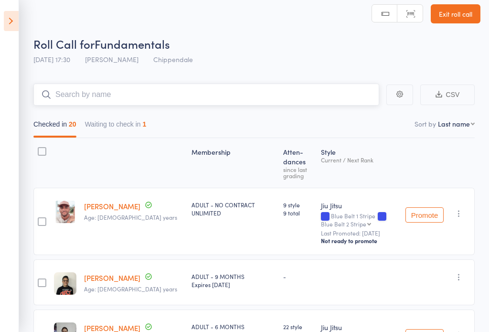
click at [155, 86] on input "search" at bounding box center [206, 95] width 346 height 22
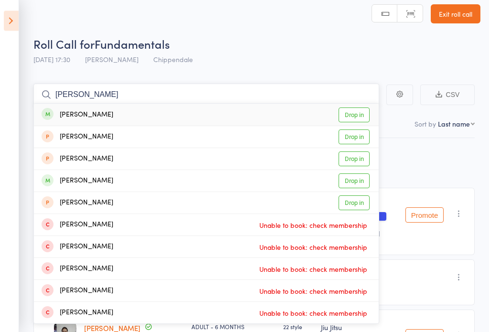
type input "[PERSON_NAME]"
click at [351, 113] on link "Drop in" at bounding box center [354, 115] width 31 height 15
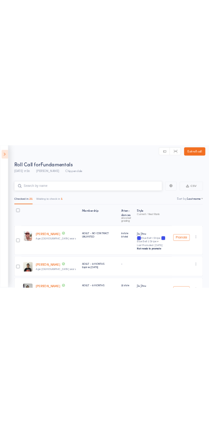
scroll to position [0, 0]
